Goal: Information Seeking & Learning: Understand process/instructions

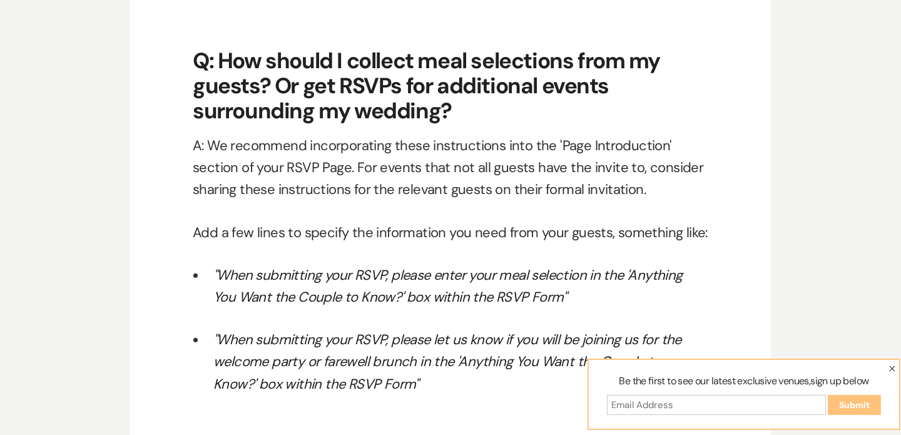
click at [892, 368] on icon "button" at bounding box center [892, 368] width 6 height 6
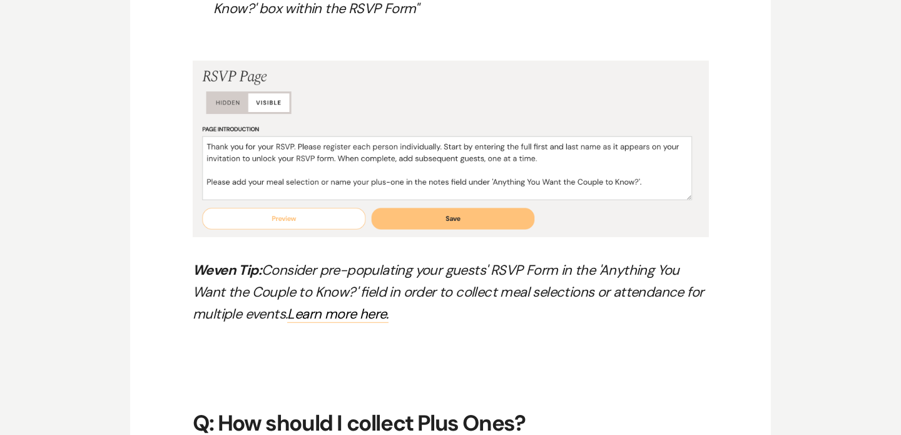
scroll to position [6996, 0]
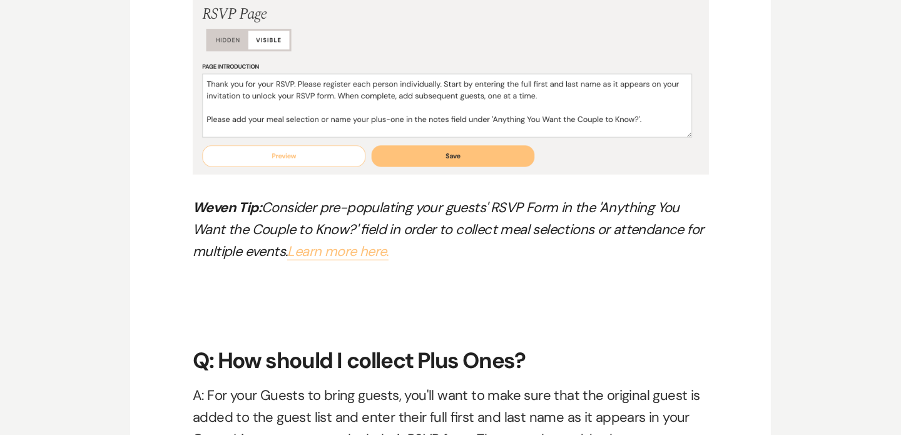
click at [311, 256] on link "Learn more here." at bounding box center [337, 251] width 101 height 18
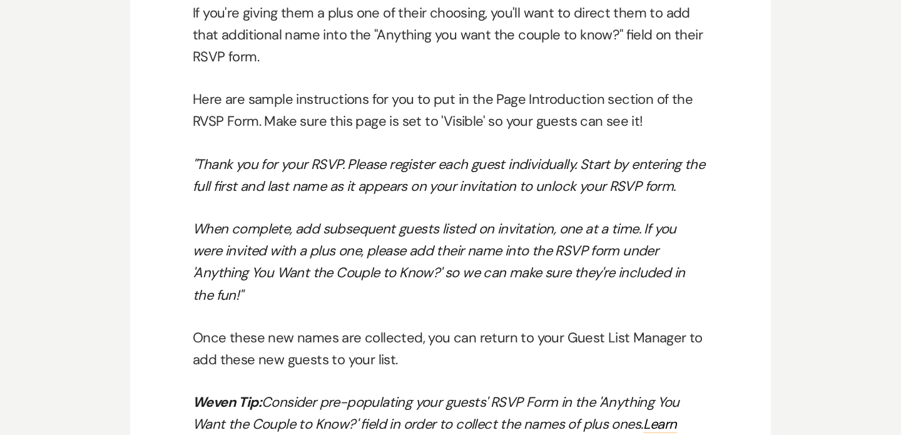
scroll to position [7559, 0]
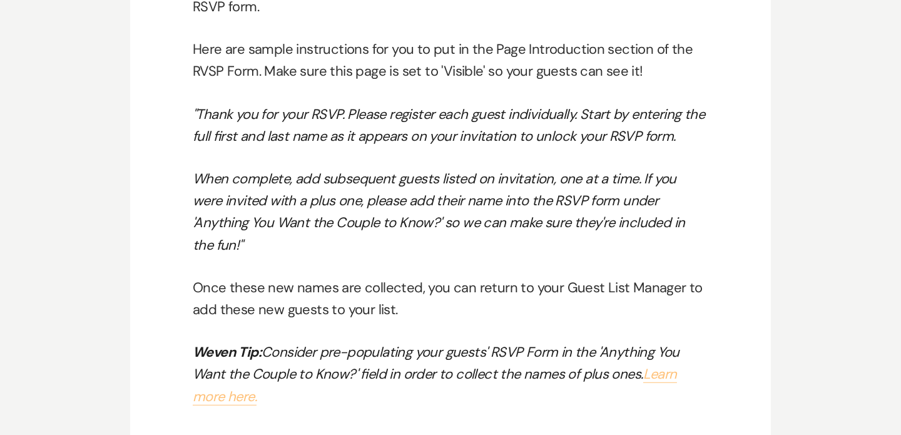
click at [237, 378] on link "Learn more here." at bounding box center [435, 385] width 484 height 40
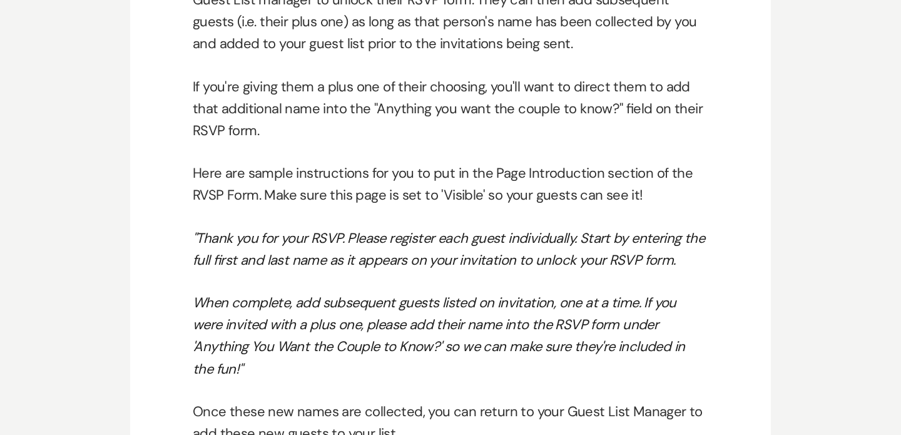
scroll to position [7434, 0]
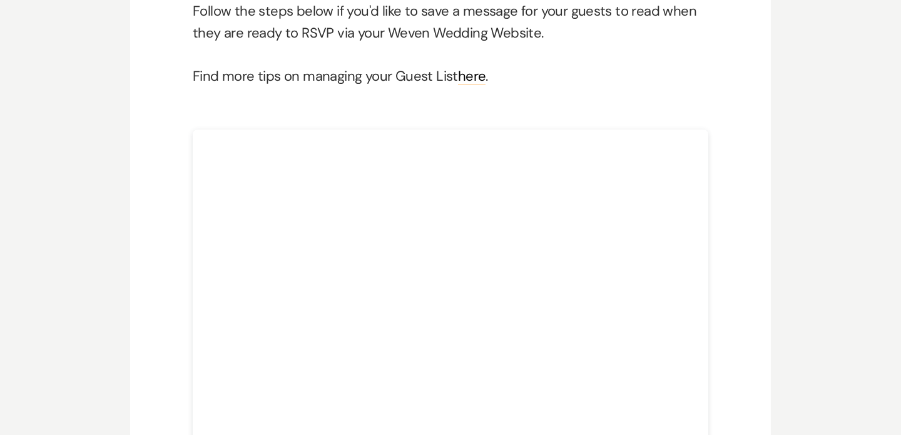
scroll to position [250, 0]
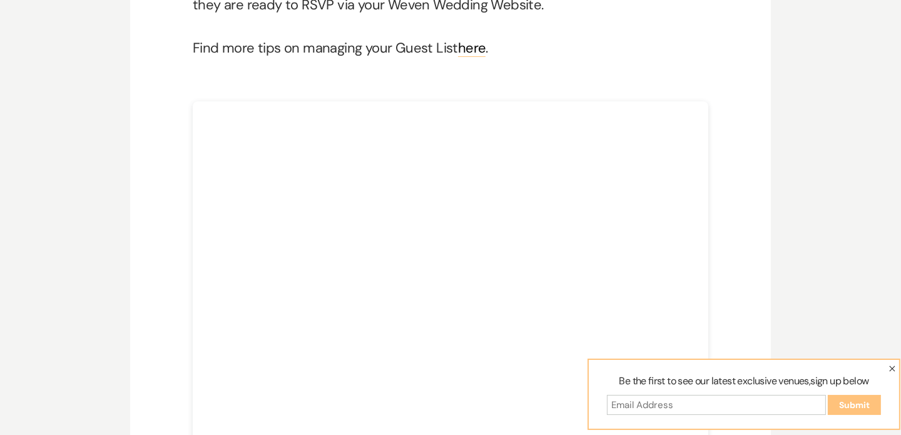
click at [892, 368] on icon "button" at bounding box center [893, 369] width 6 height 6
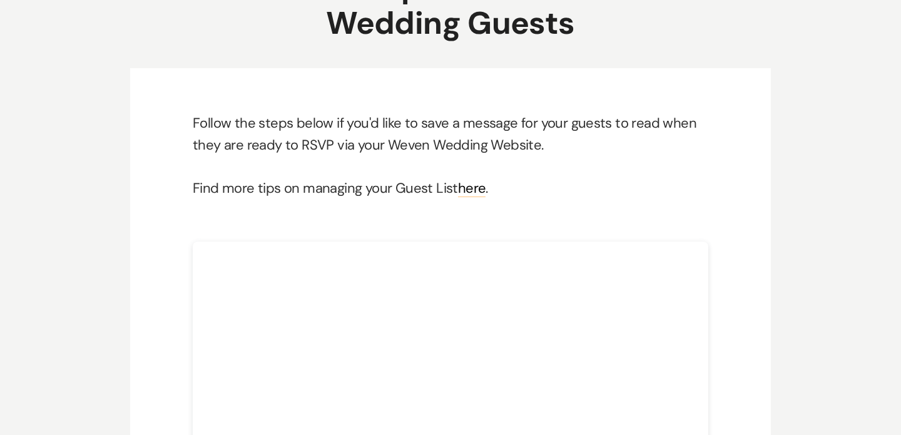
scroll to position [0, 0]
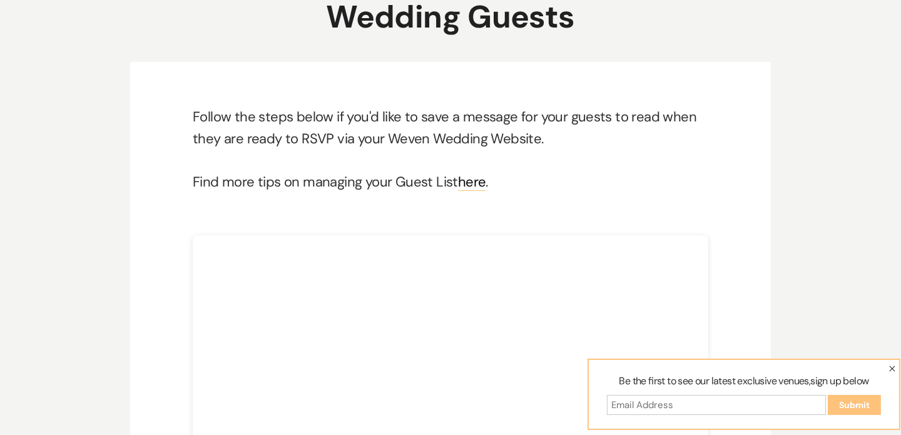
scroll to position [74, 0]
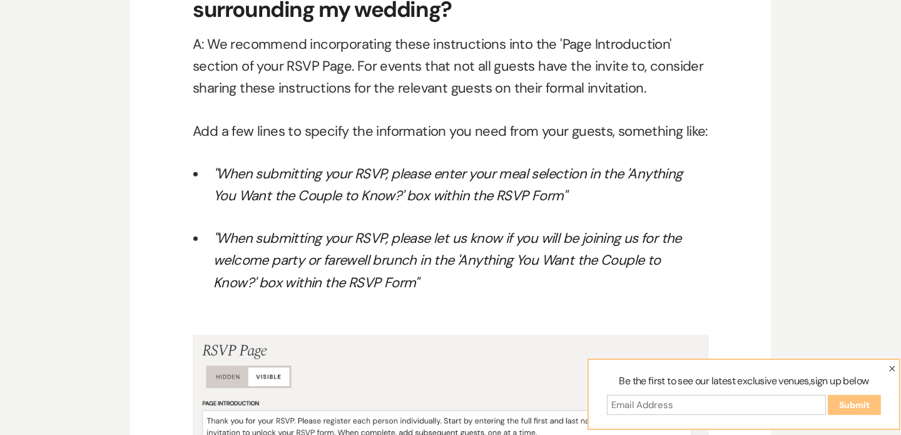
scroll to position [6745, 0]
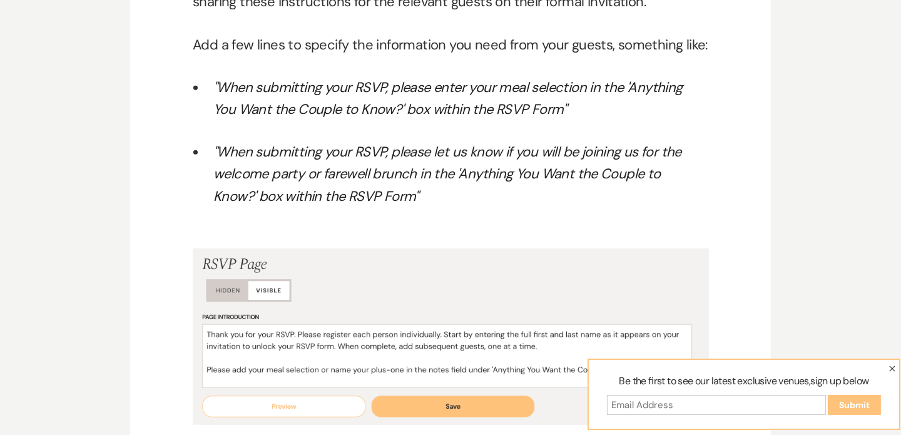
click at [892, 369] on icon "button" at bounding box center [893, 369] width 6 height 6
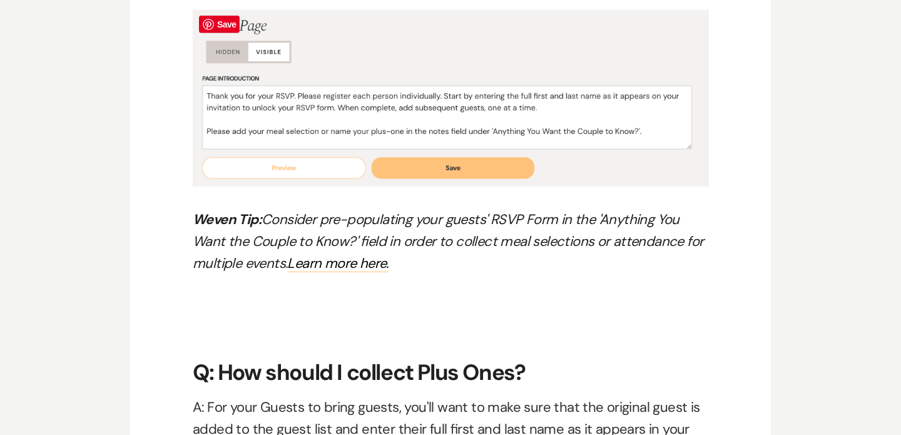
scroll to position [6996, 0]
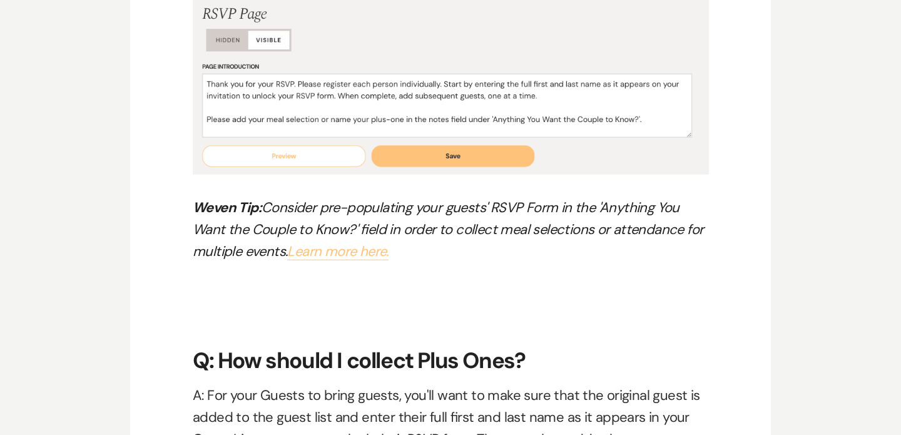
click at [356, 251] on link "Learn more here." at bounding box center [337, 251] width 101 height 18
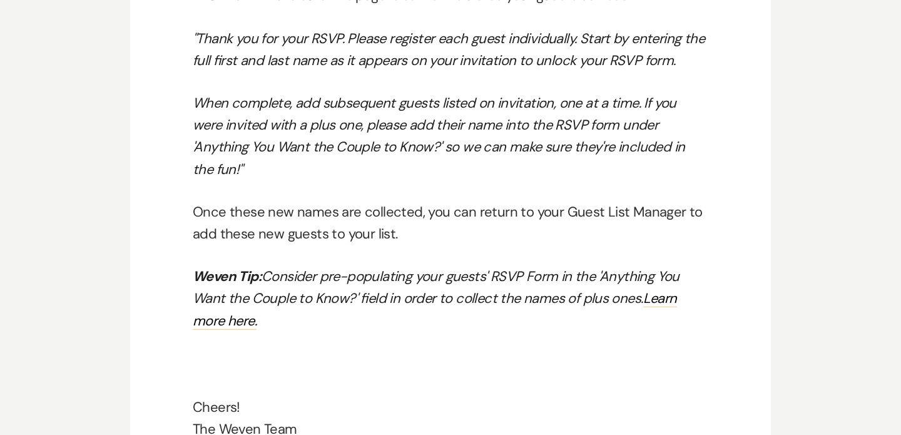
scroll to position [7496, 0]
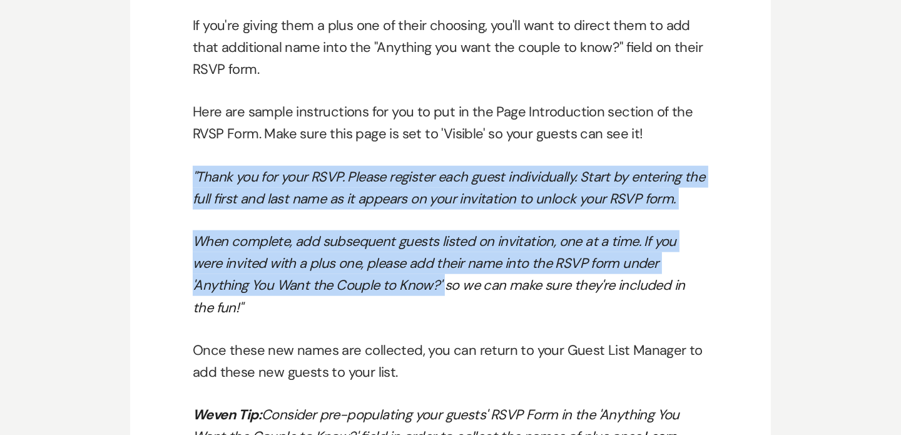
drag, startPoint x: 192, startPoint y: 174, endPoint x: 359, endPoint y: 292, distance: 204.2
copy div ""Thank you for your RSVP. Please register each guest individually. Start by ent…"
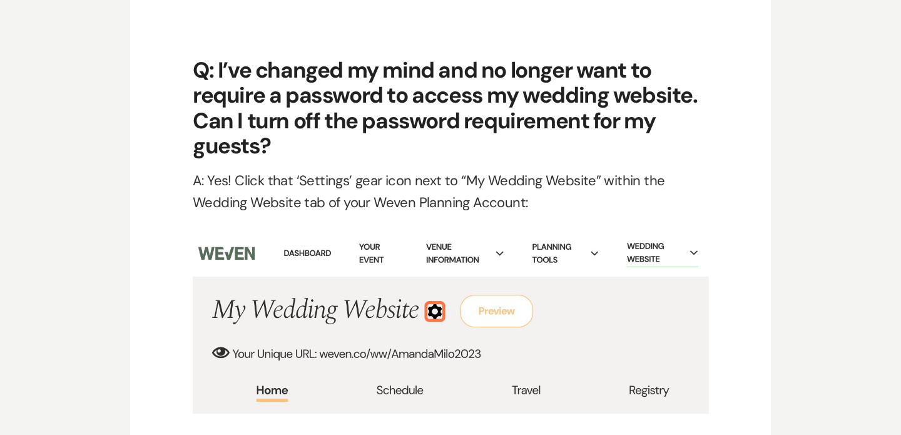
scroll to position [5432, 0]
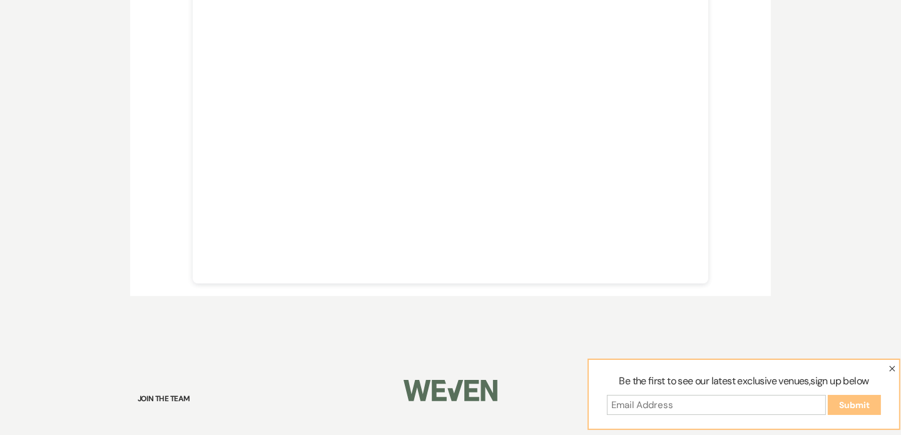
scroll to position [500, 0]
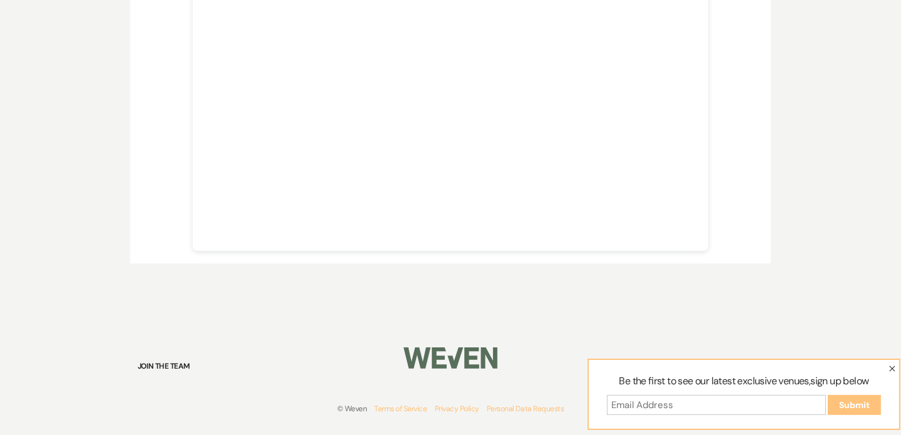
scroll to position [325, 0]
